Goal: Task Accomplishment & Management: Complete application form

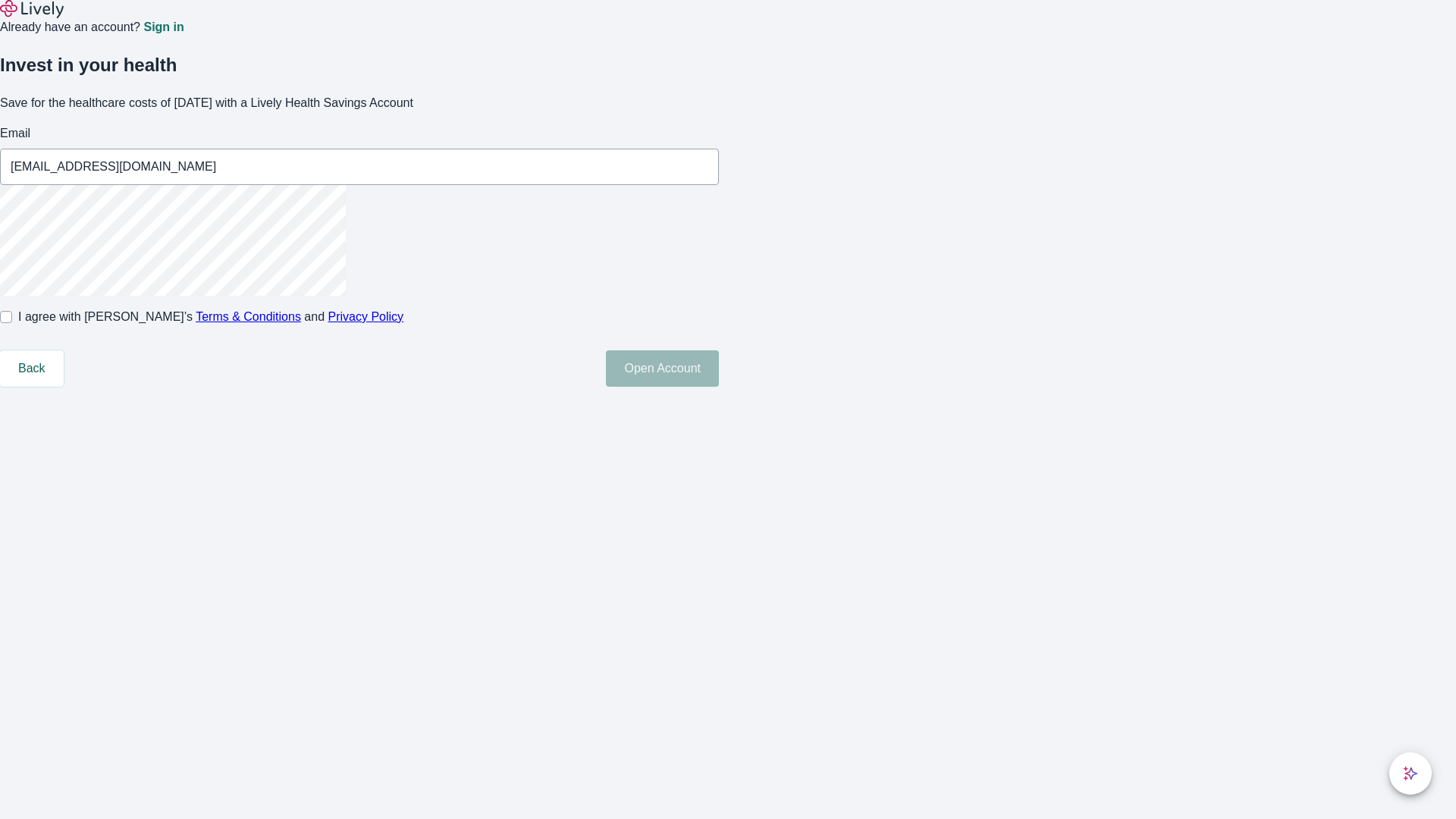
click at [12, 323] on input "I agree with Lively’s Terms & Conditions and Privacy Policy" at bounding box center [6, 316] width 12 height 12
checkbox input "true"
click at [719, 387] on button "Open Account" at bounding box center [663, 368] width 113 height 36
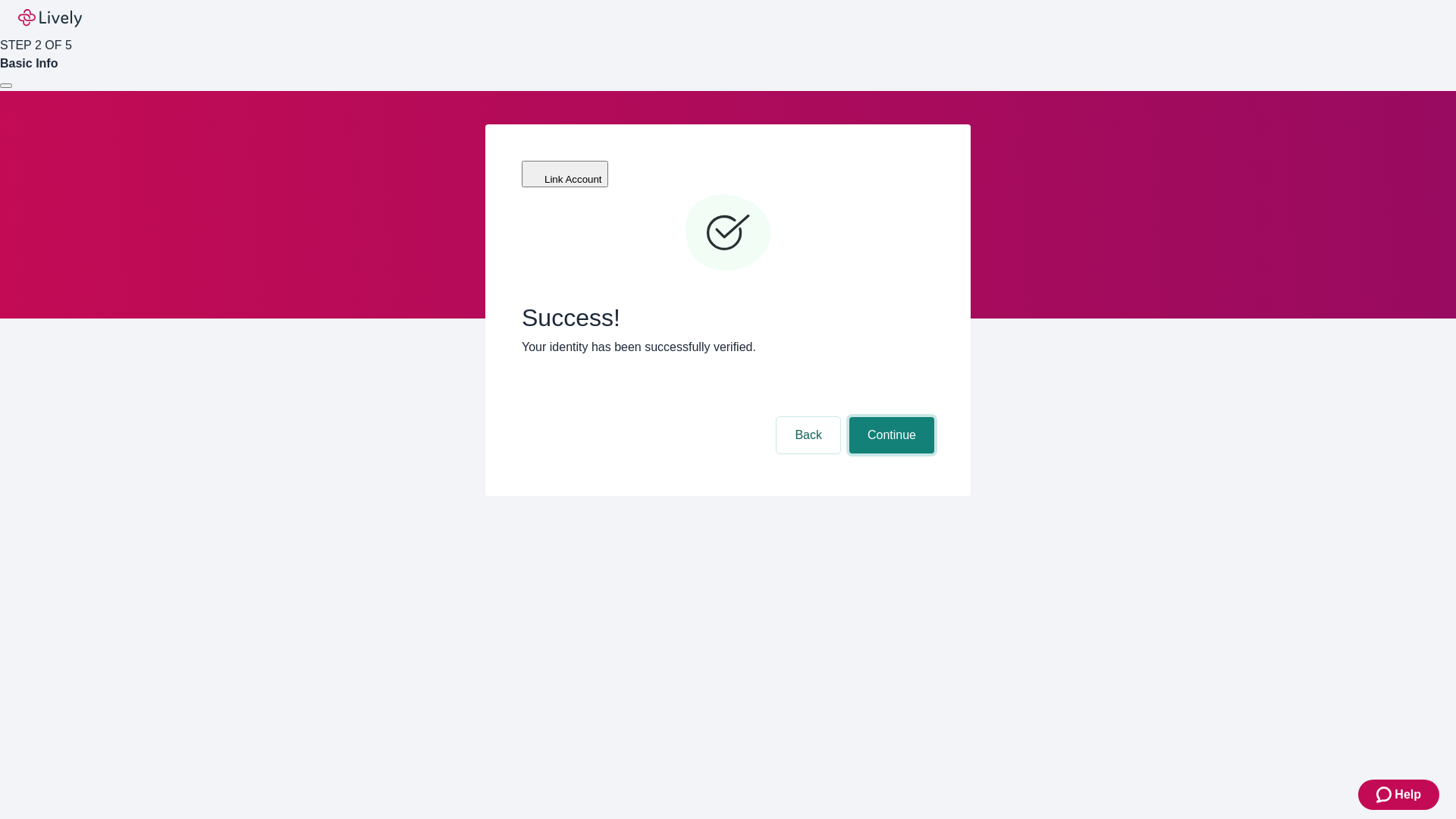
click at [889, 417] on button "Continue" at bounding box center [891, 435] width 85 height 36
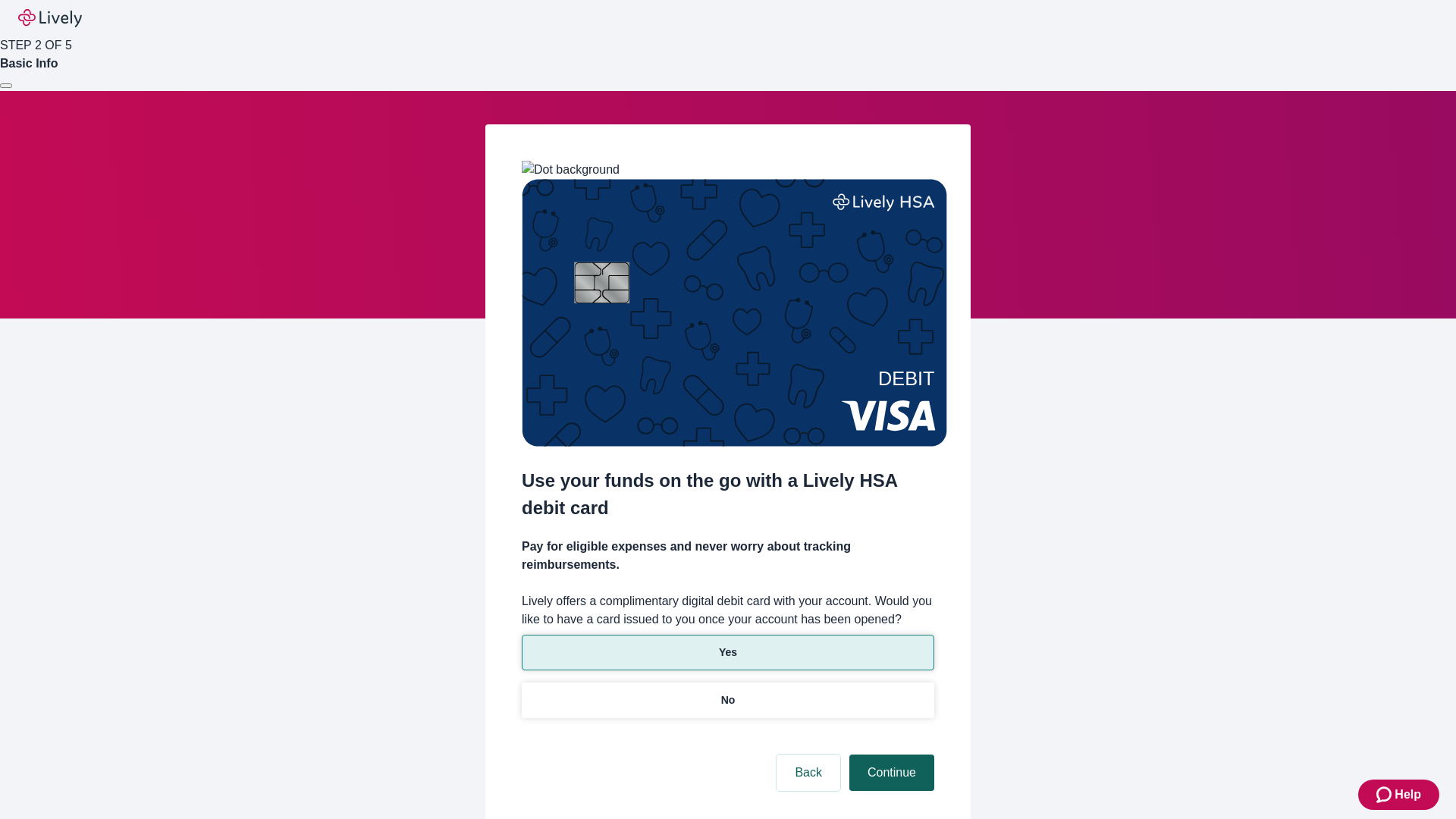
click at [727, 645] on p "Yes" at bounding box center [728, 653] width 19 height 16
click at [889, 754] on button "Continue" at bounding box center [891, 772] width 85 height 36
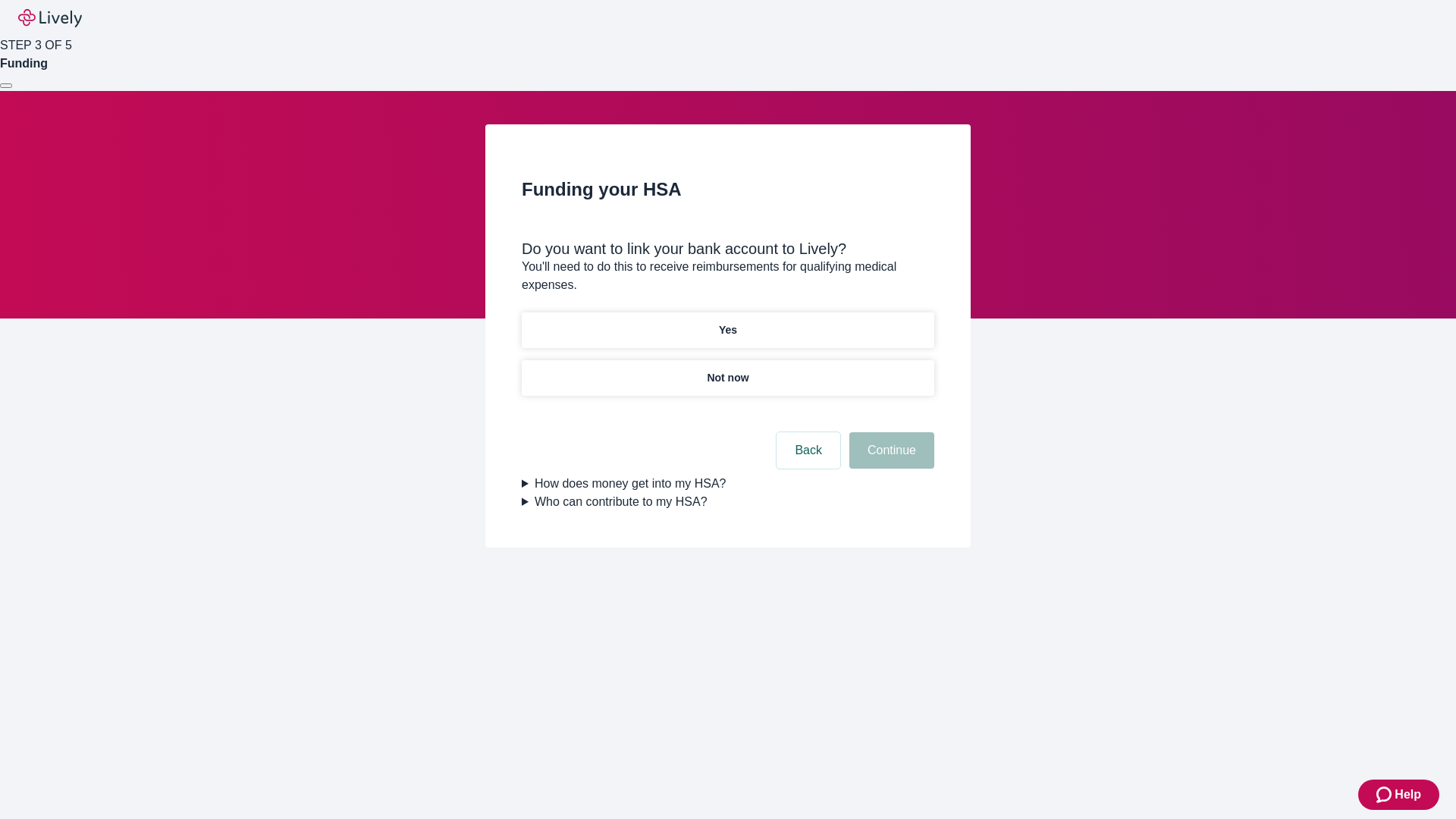
click at [727, 322] on p "Yes" at bounding box center [728, 330] width 19 height 16
click at [889, 432] on button "Continue" at bounding box center [891, 450] width 85 height 36
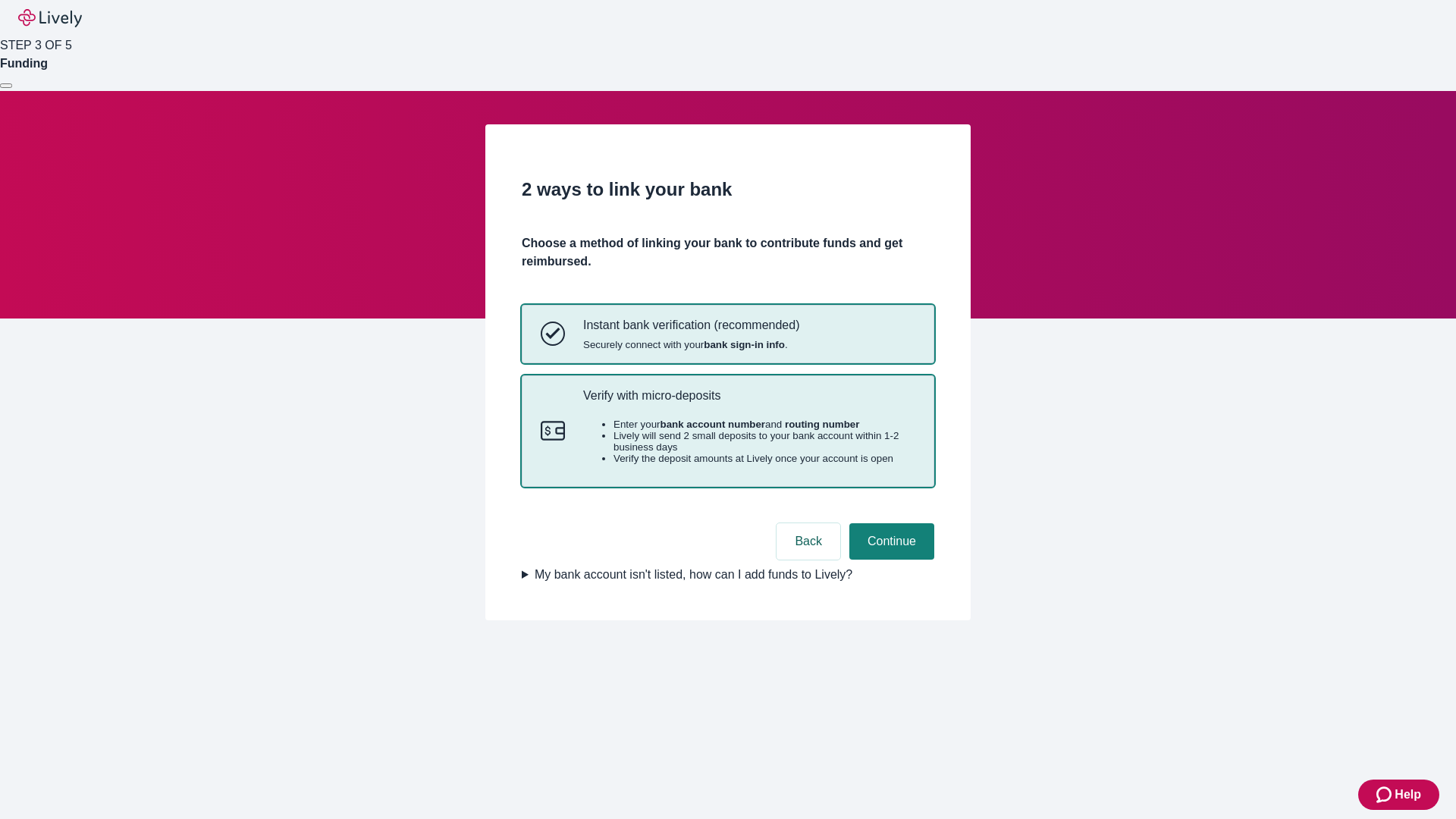
click at [748, 403] on p "Verify with micro-deposits" at bounding box center [750, 395] width 333 height 15
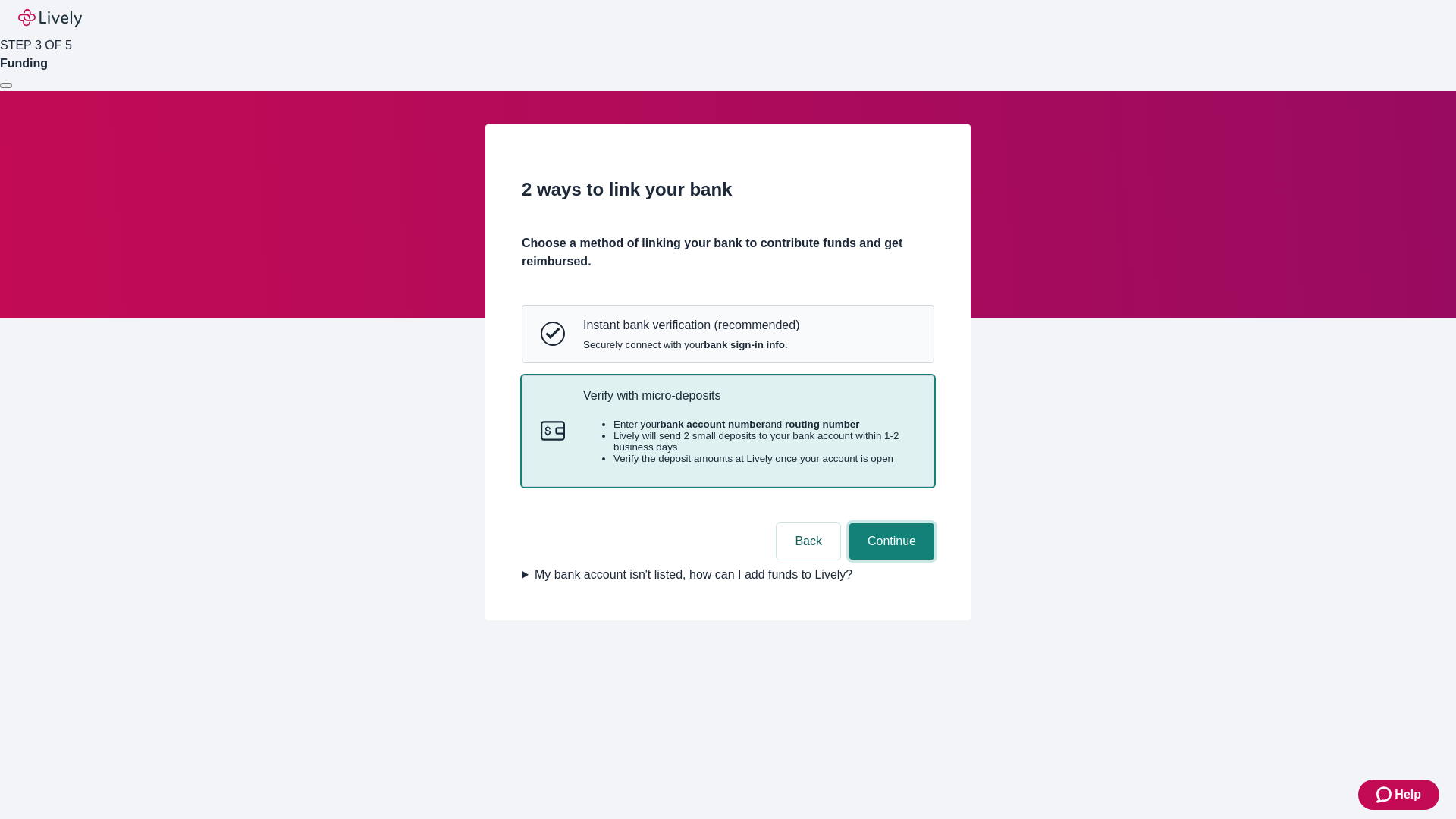
click at [889, 559] on button "Continue" at bounding box center [891, 541] width 85 height 36
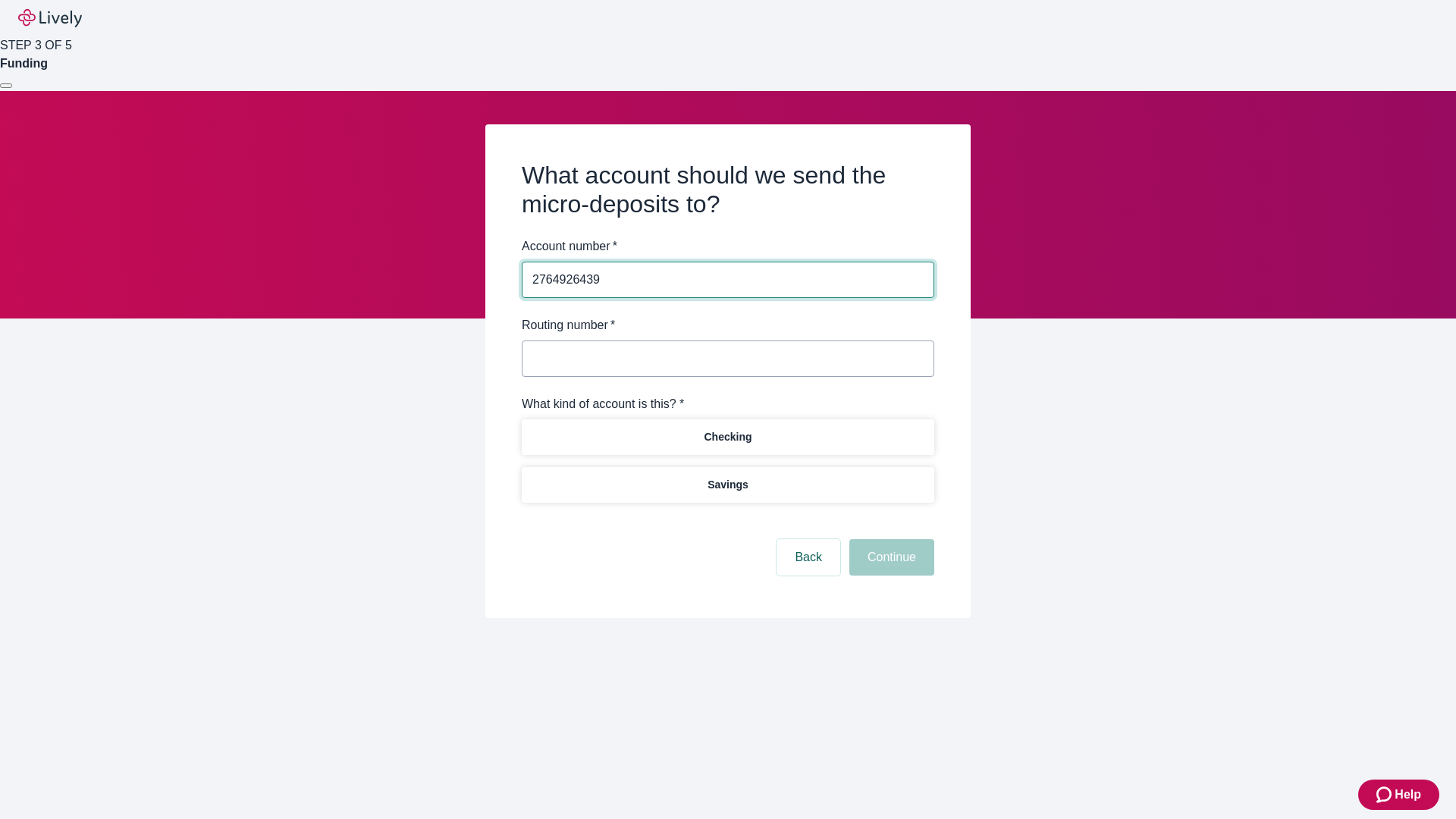
type input "2764926439"
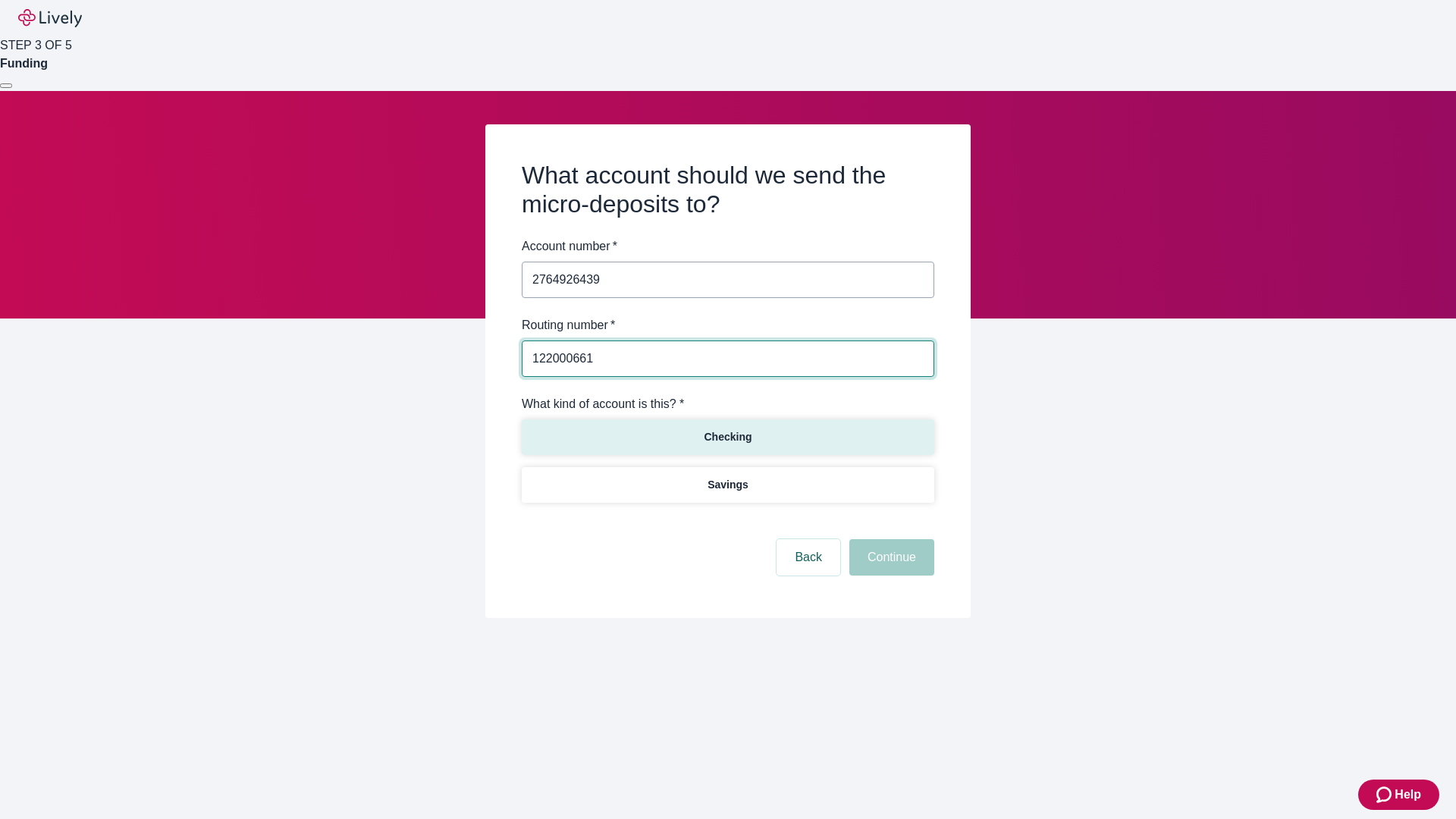
type input "122000661"
click at [727, 436] on p "Checking" at bounding box center [727, 437] width 48 height 16
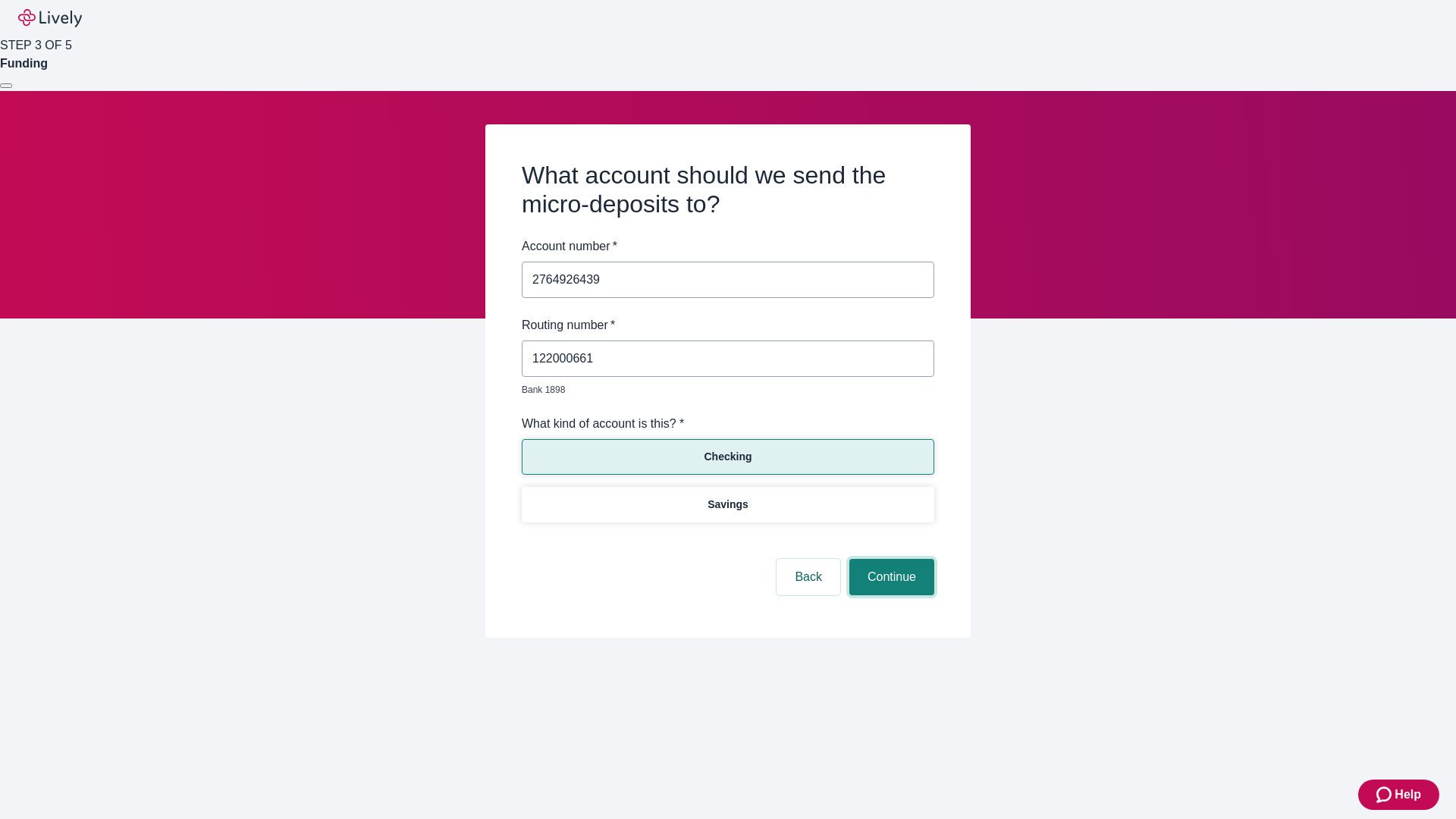
click at [889, 559] on button "Continue" at bounding box center [891, 576] width 85 height 36
